Goal: Navigation & Orientation: Find specific page/section

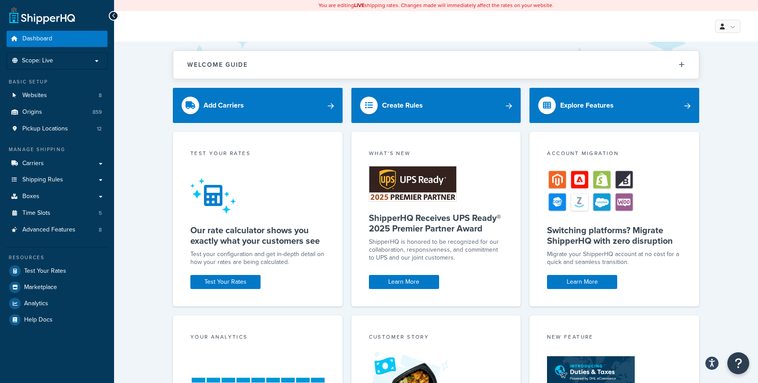
click at [157, 102] on div "Welcome Guide ShipperHQ: An Overview Carrier Setup Shipping Rules Overview Comm…" at bounding box center [436, 284] width 644 height 485
click at [54, 199] on link "Boxes" at bounding box center [57, 196] width 101 height 16
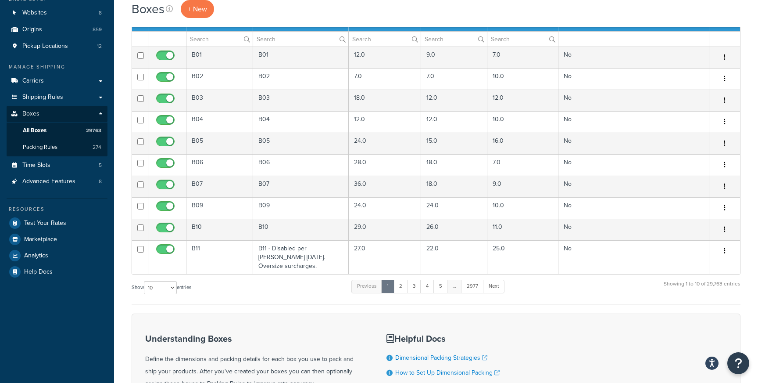
scroll to position [169, 0]
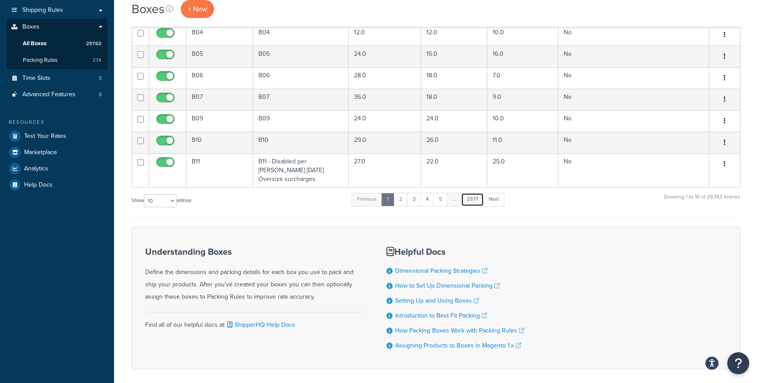
click at [475, 199] on link "2977" at bounding box center [472, 199] width 23 height 13
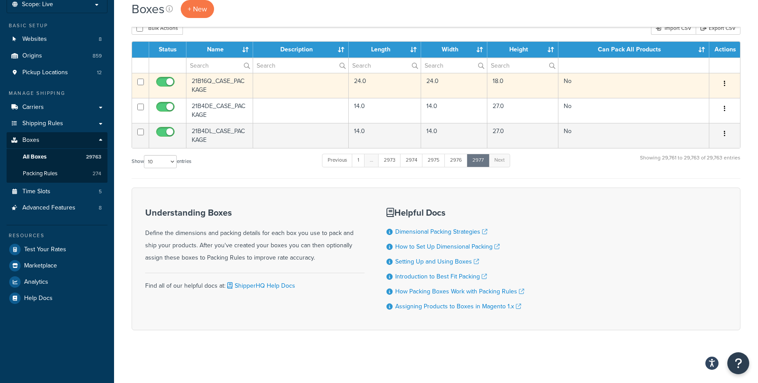
scroll to position [59, 0]
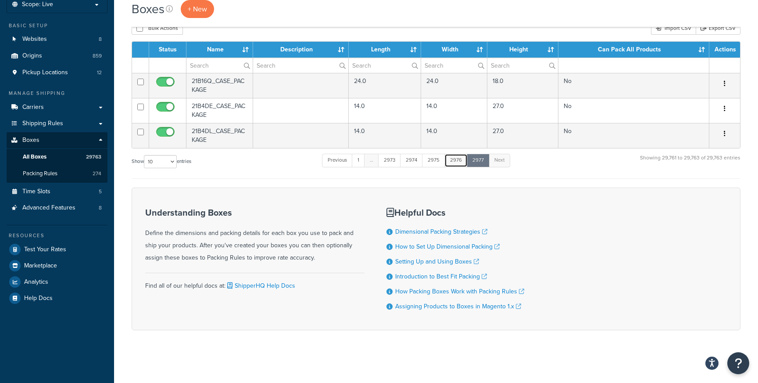
click at [453, 154] on link "2976" at bounding box center [455, 160] width 23 height 13
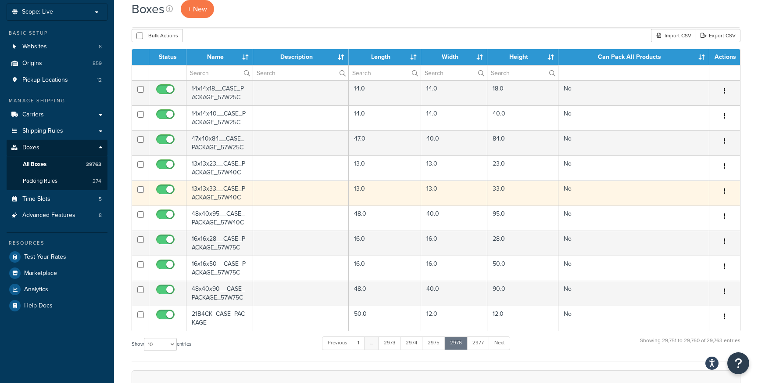
scroll to position [22, 0]
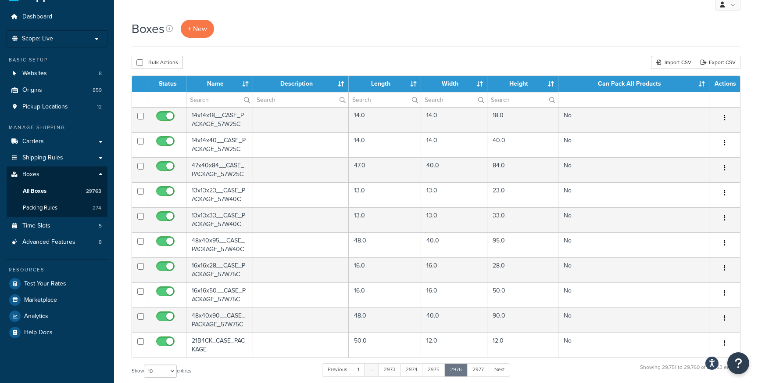
click at [594, 97] on td at bounding box center [633, 99] width 151 height 15
click at [605, 102] on td at bounding box center [633, 99] width 151 height 15
click at [530, 35] on div "Boxes + New" at bounding box center [436, 29] width 609 height 18
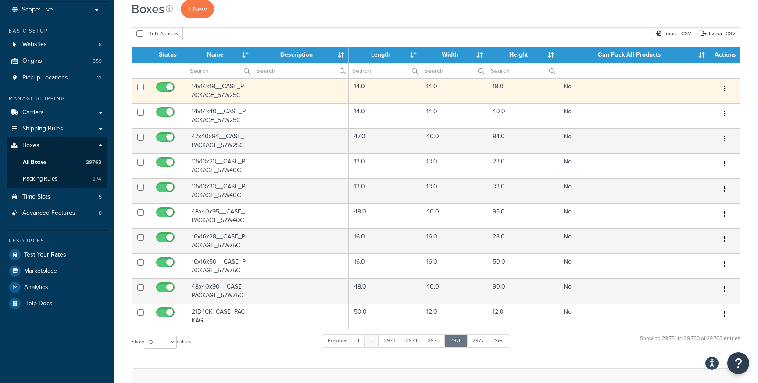
scroll to position [60, 0]
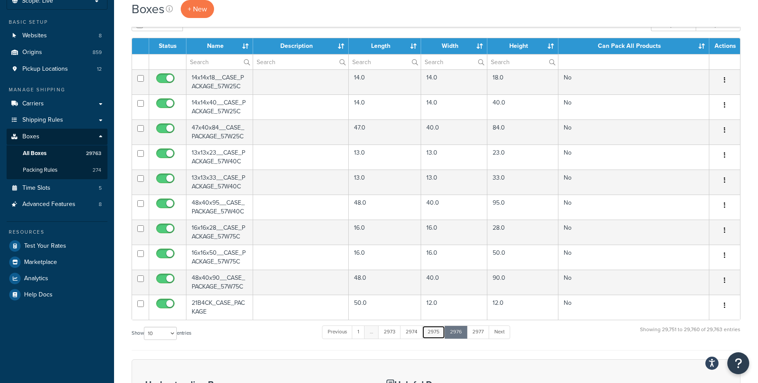
click at [431, 330] on link "2975" at bounding box center [433, 331] width 23 height 13
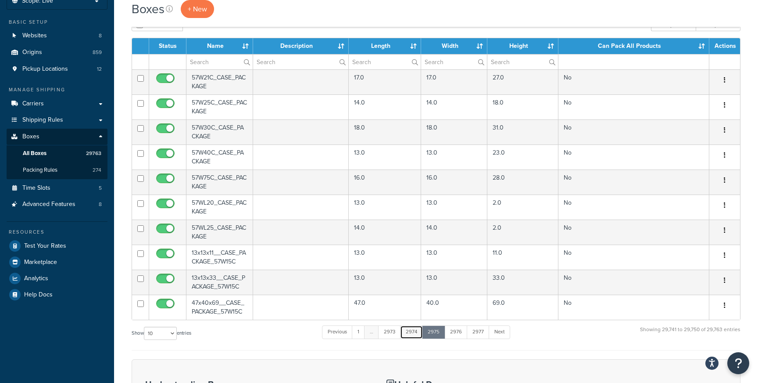
click at [407, 333] on link "2974" at bounding box center [411, 331] width 23 height 13
click at [168, 330] on select "10 15 25 50 100 1000" at bounding box center [160, 332] width 33 height 13
select select "100"
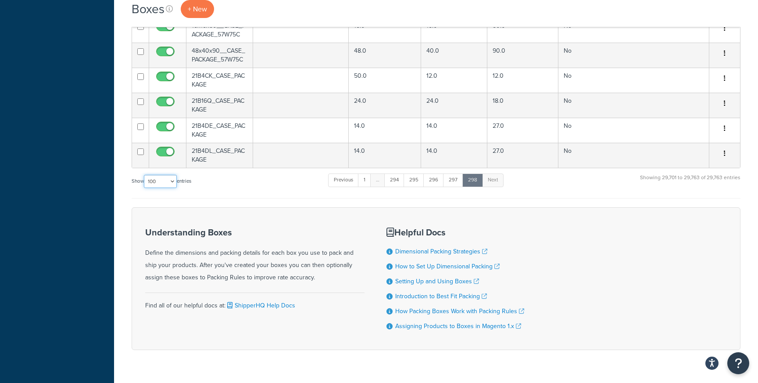
scroll to position [1550, 0]
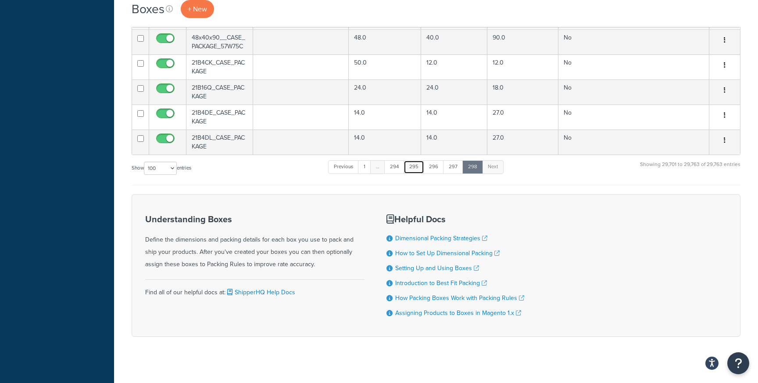
click at [424, 166] on link "295" at bounding box center [414, 166] width 21 height 13
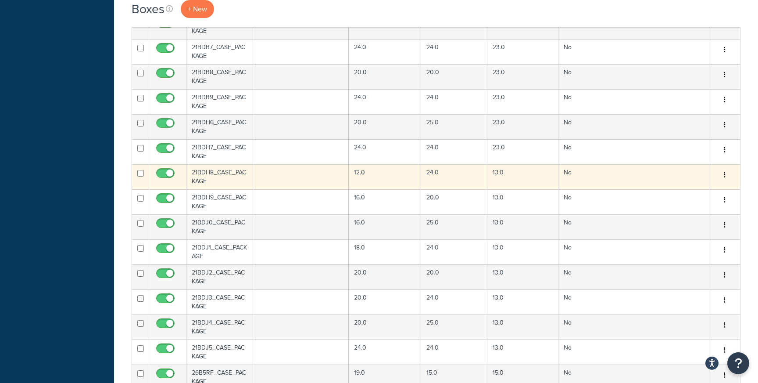
scroll to position [1410, 0]
